Goal: Transaction & Acquisition: Book appointment/travel/reservation

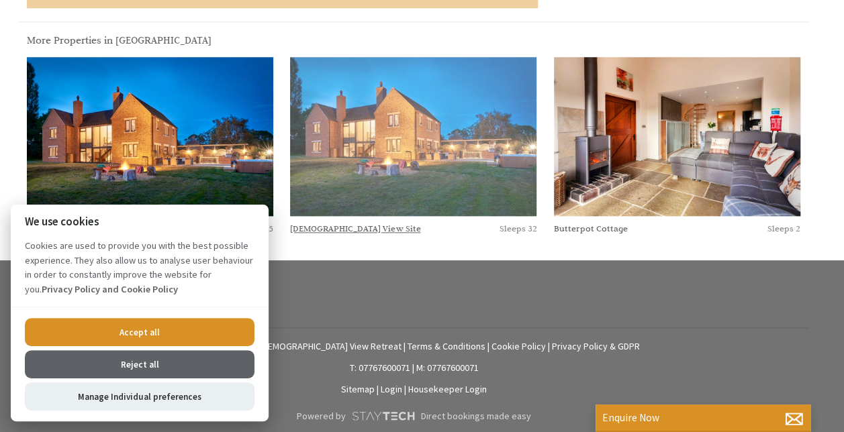
scroll to position [719, 0]
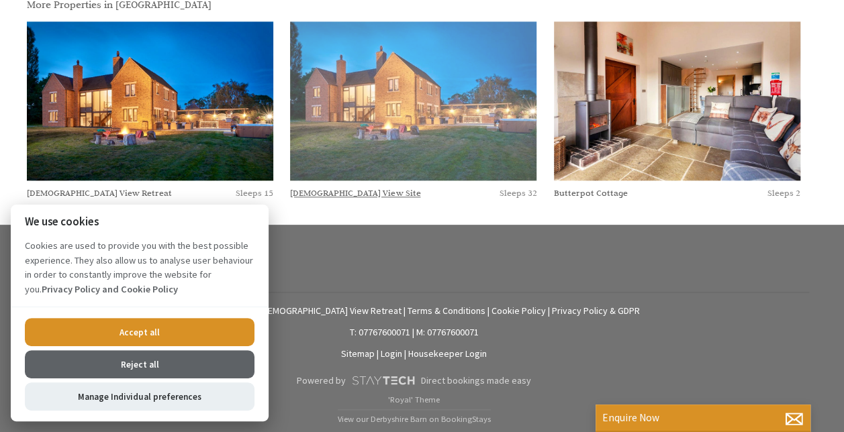
click at [357, 130] on img at bounding box center [413, 100] width 246 height 159
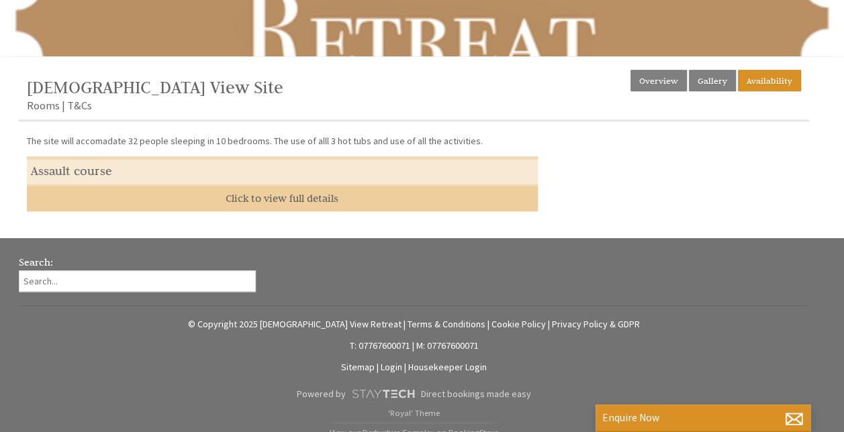
scroll to position [397, 0]
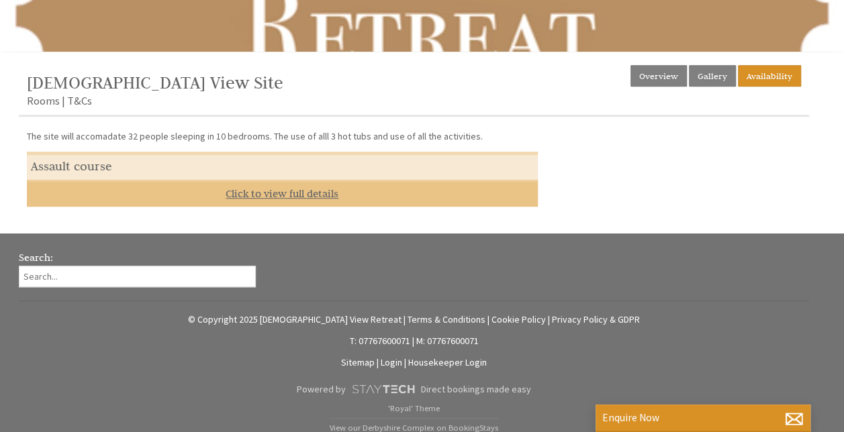
click at [274, 197] on link "Click to view full details" at bounding box center [282, 193] width 511 height 27
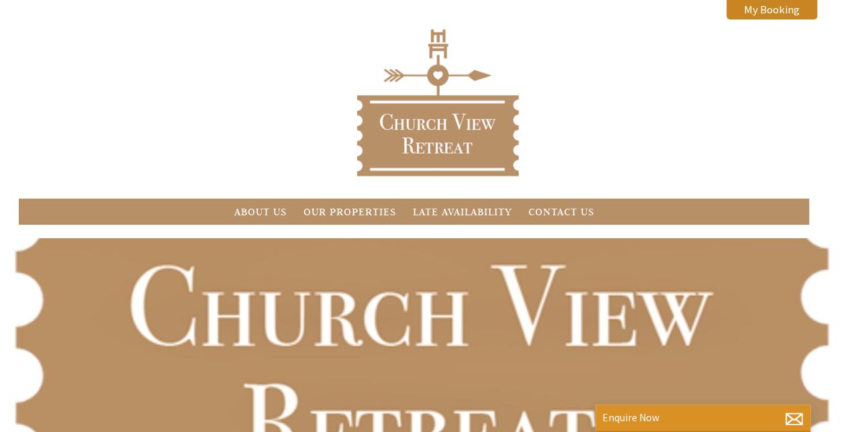
scroll to position [383, 0]
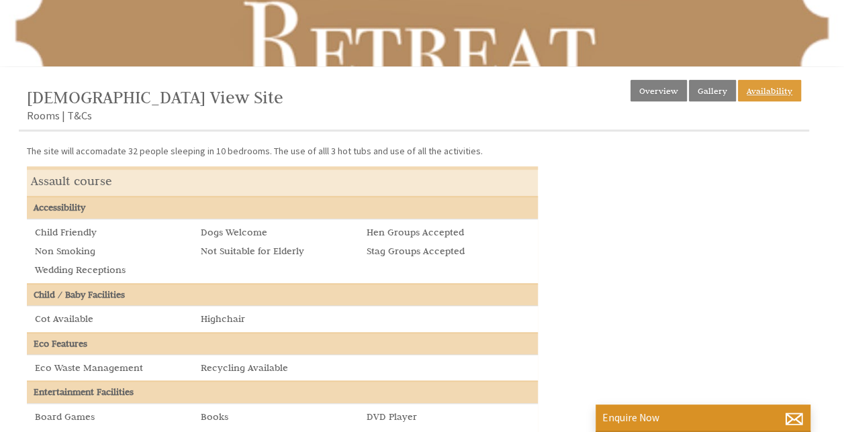
click at [778, 85] on link "Availability" at bounding box center [768, 90] width 63 height 21
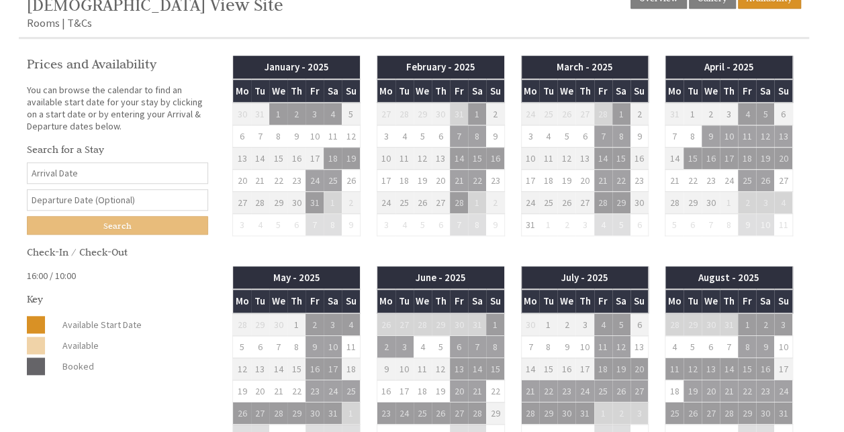
scroll to position [476, 0]
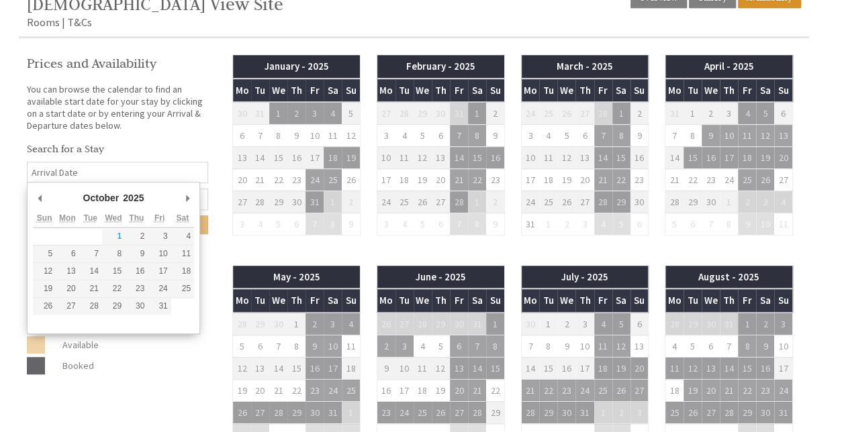
click at [131, 181] on input "Date" at bounding box center [117, 172] width 181 height 21
type input "[DATE]"
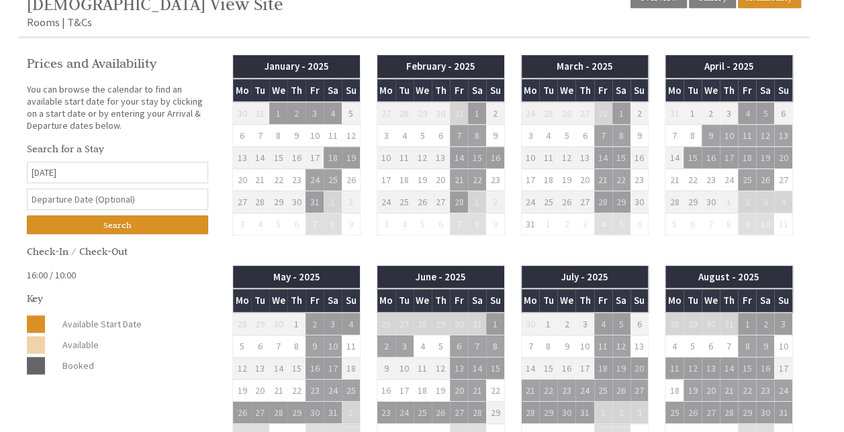
click at [138, 215] on input "Search" at bounding box center [117, 224] width 181 height 19
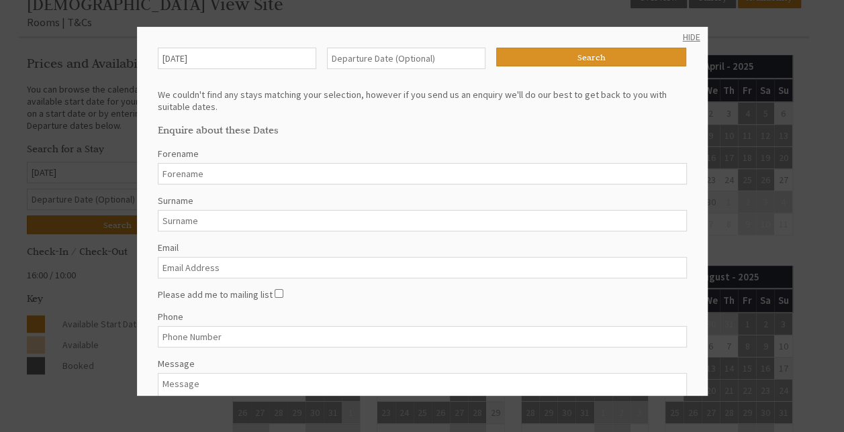
click at [682, 38] on link "HIDE" at bounding box center [690, 37] width 17 height 12
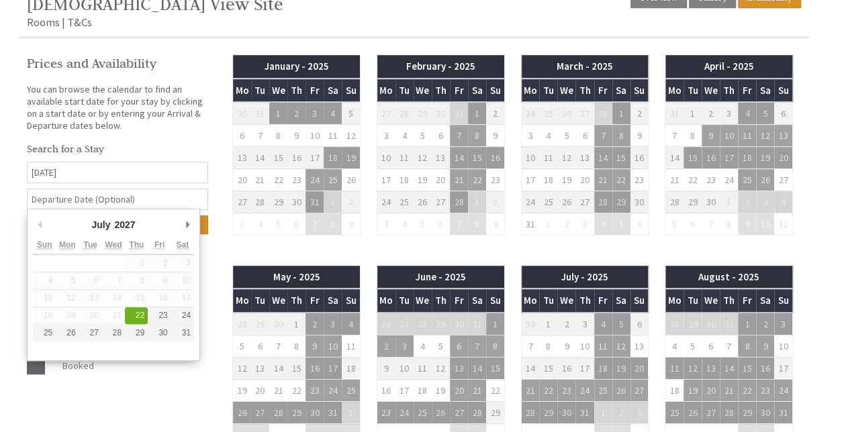
click at [183, 207] on input "text" at bounding box center [117, 199] width 181 height 21
type input "[DATE]"
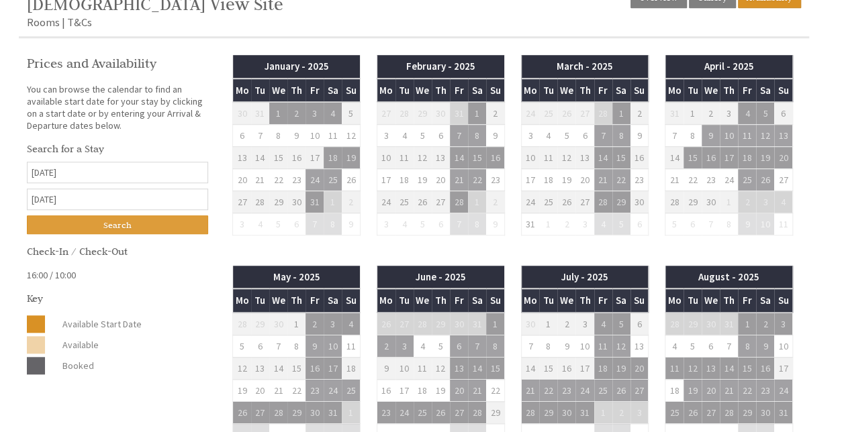
click at [154, 223] on input "Search" at bounding box center [117, 224] width 181 height 19
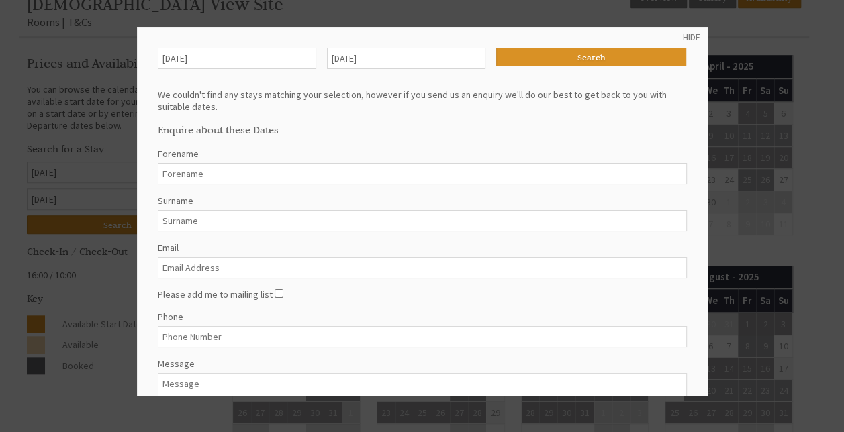
scroll to position [126, 0]
